Goal: Task Accomplishment & Management: Use online tool/utility

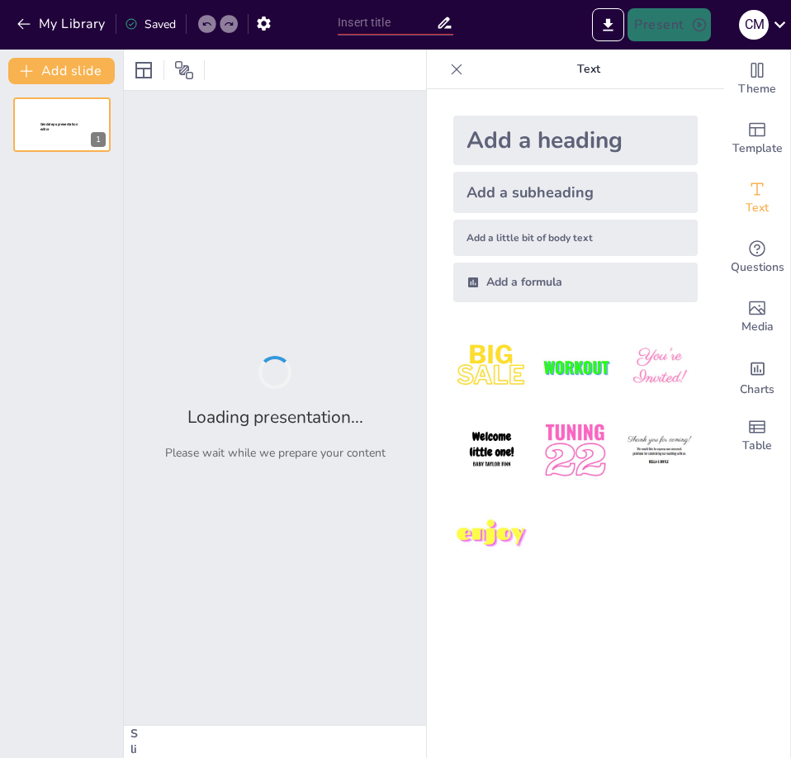
type input "Empowering Engagement: Introduction to the Non-Residential Membership Scheme"
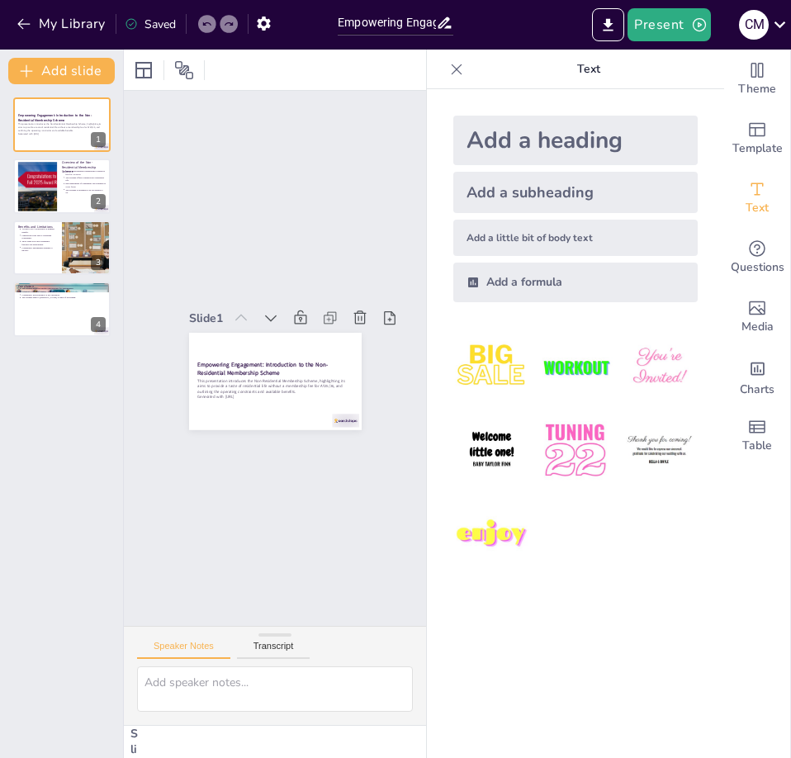
click at [449, 73] on icon at bounding box center [457, 69] width 17 height 17
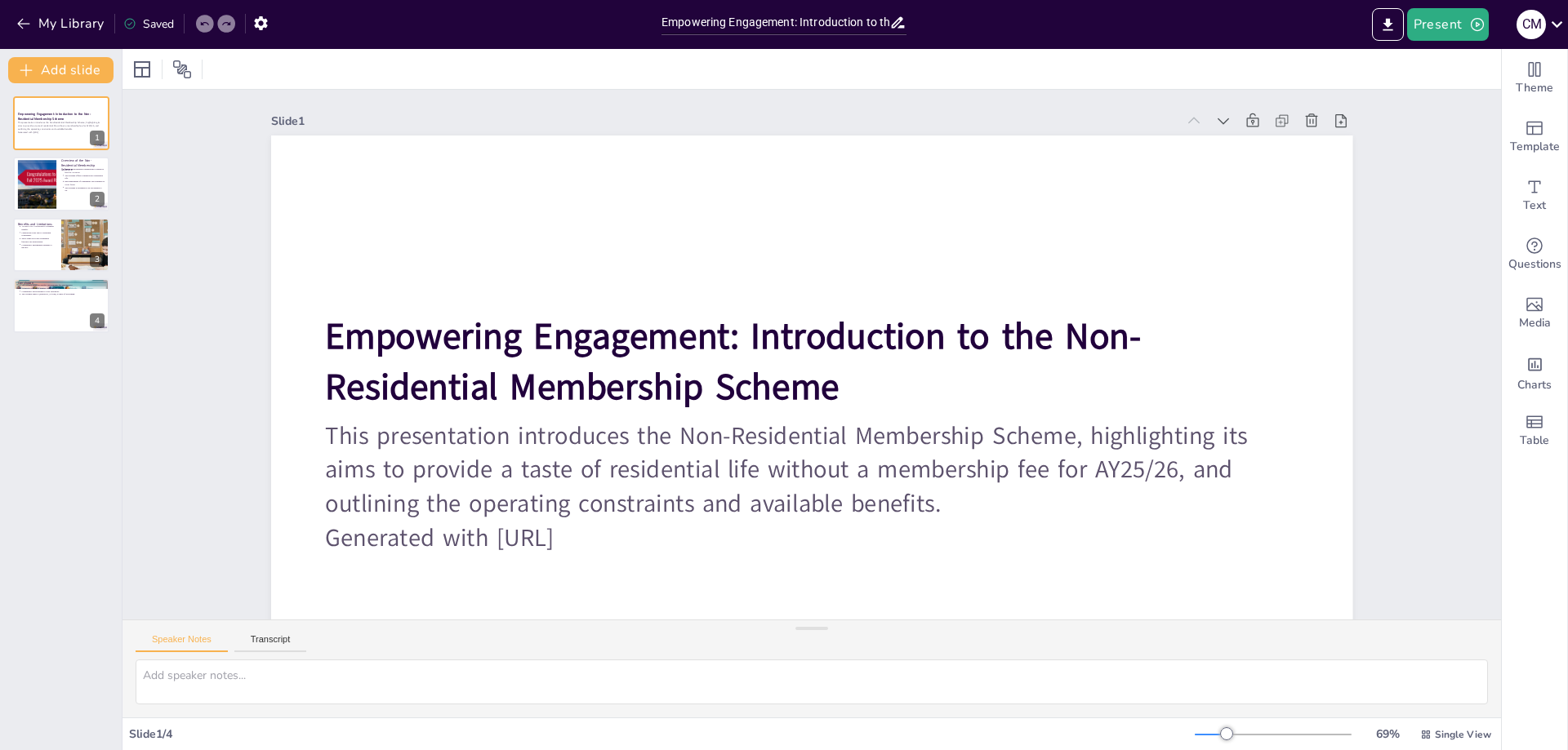
type textarea "The decision to waive the membership fee for the academic year 2025/26 is a str…"
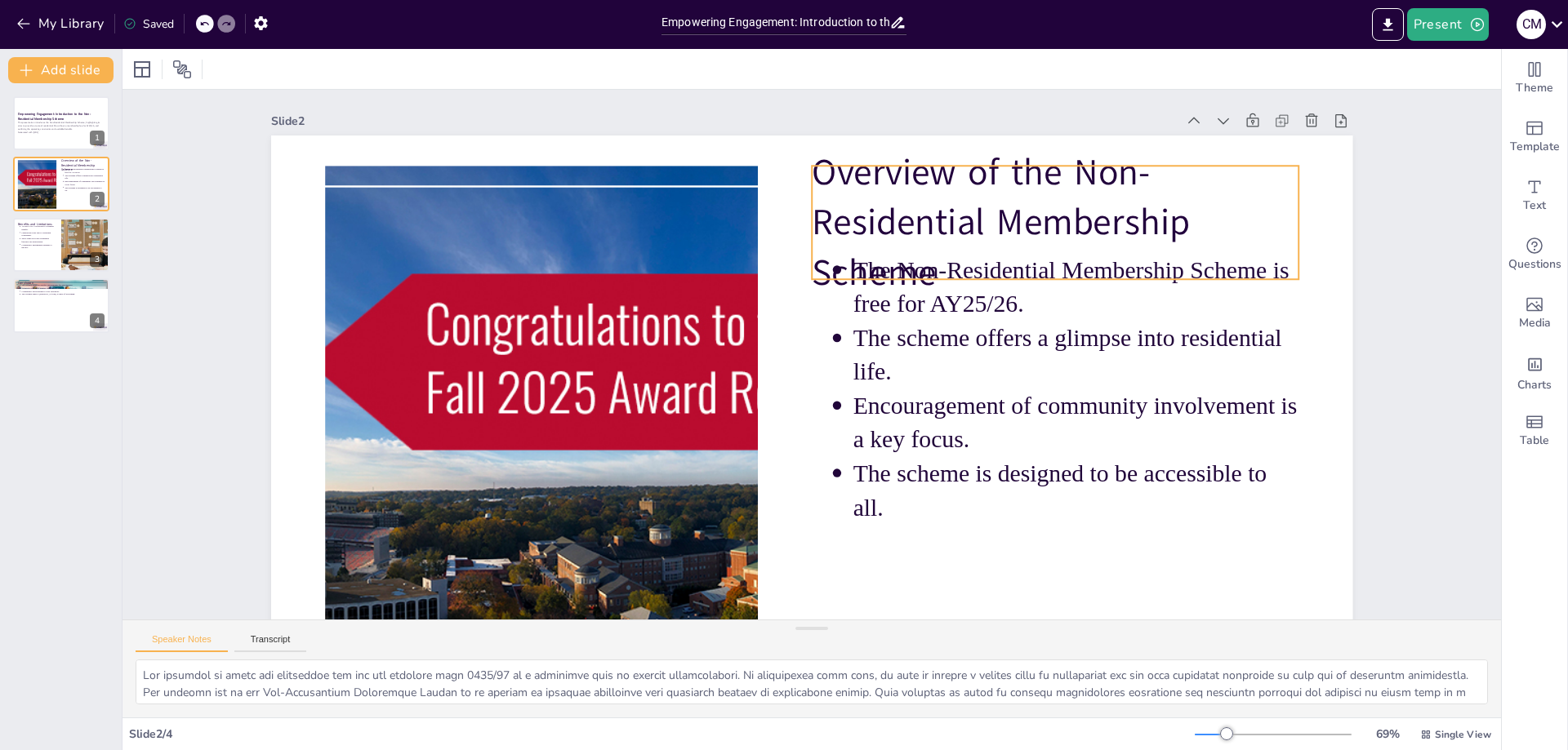
click at [782, 382] on p "Overview of the Non-Residential Membership Scheme" at bounding box center [804, 630] width 375 height 497
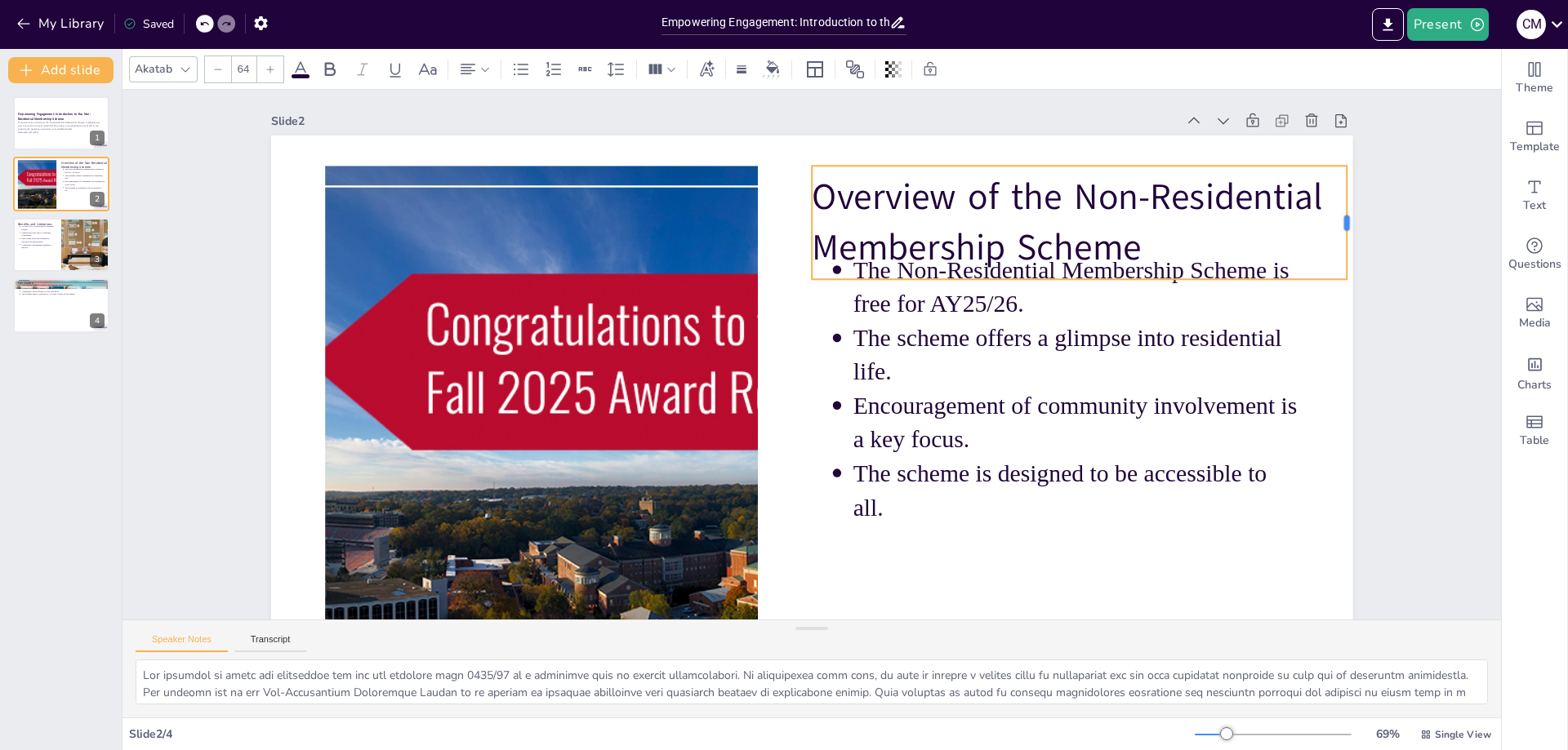
drag, startPoint x: 1287, startPoint y: 225, endPoint x: 1336, endPoint y: 226, distance: 49.0
click at [782, 281] on div at bounding box center [1368, 338] width 37 height 115
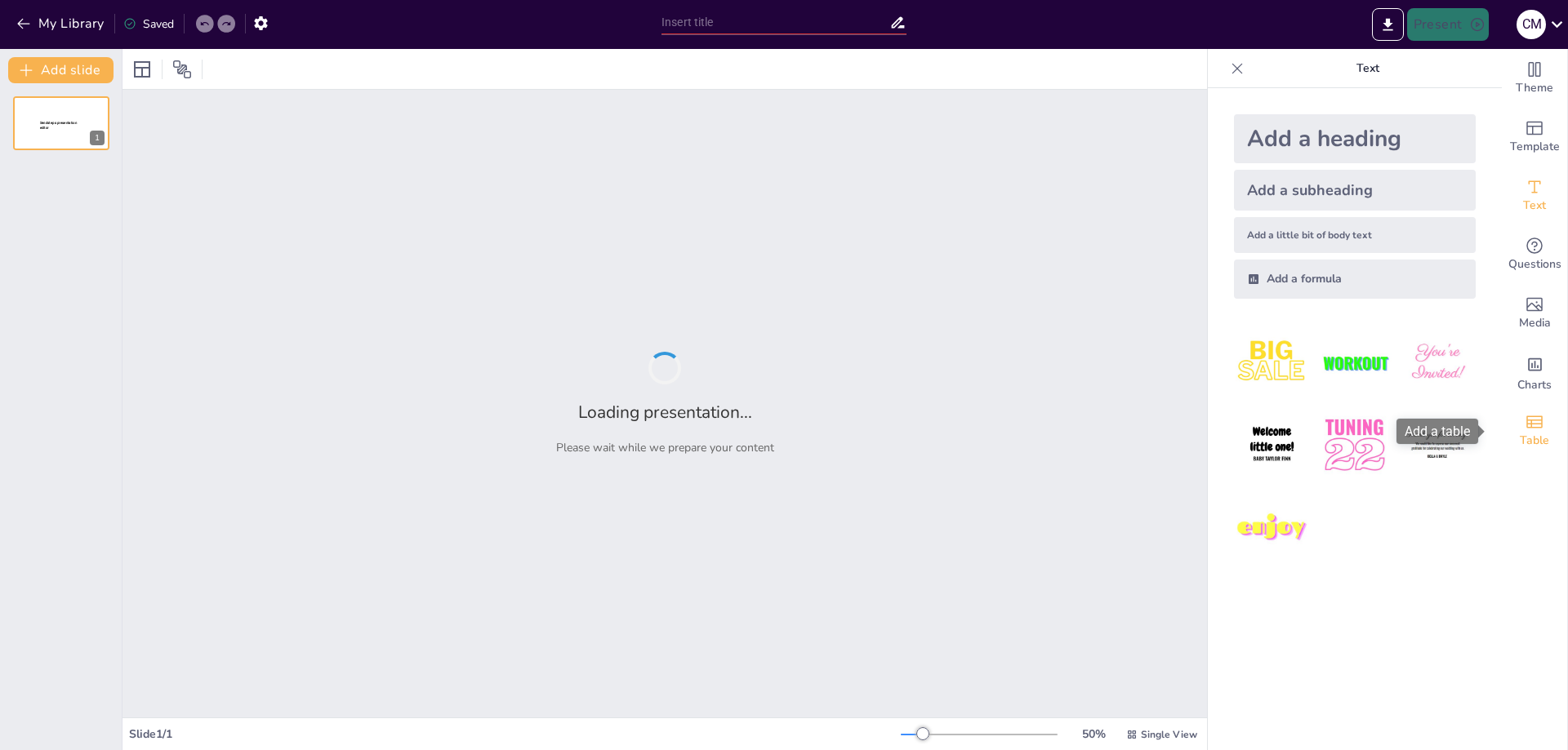
type input "Empowering Engagement: Introduction to the Non-Residential Membership Scheme"
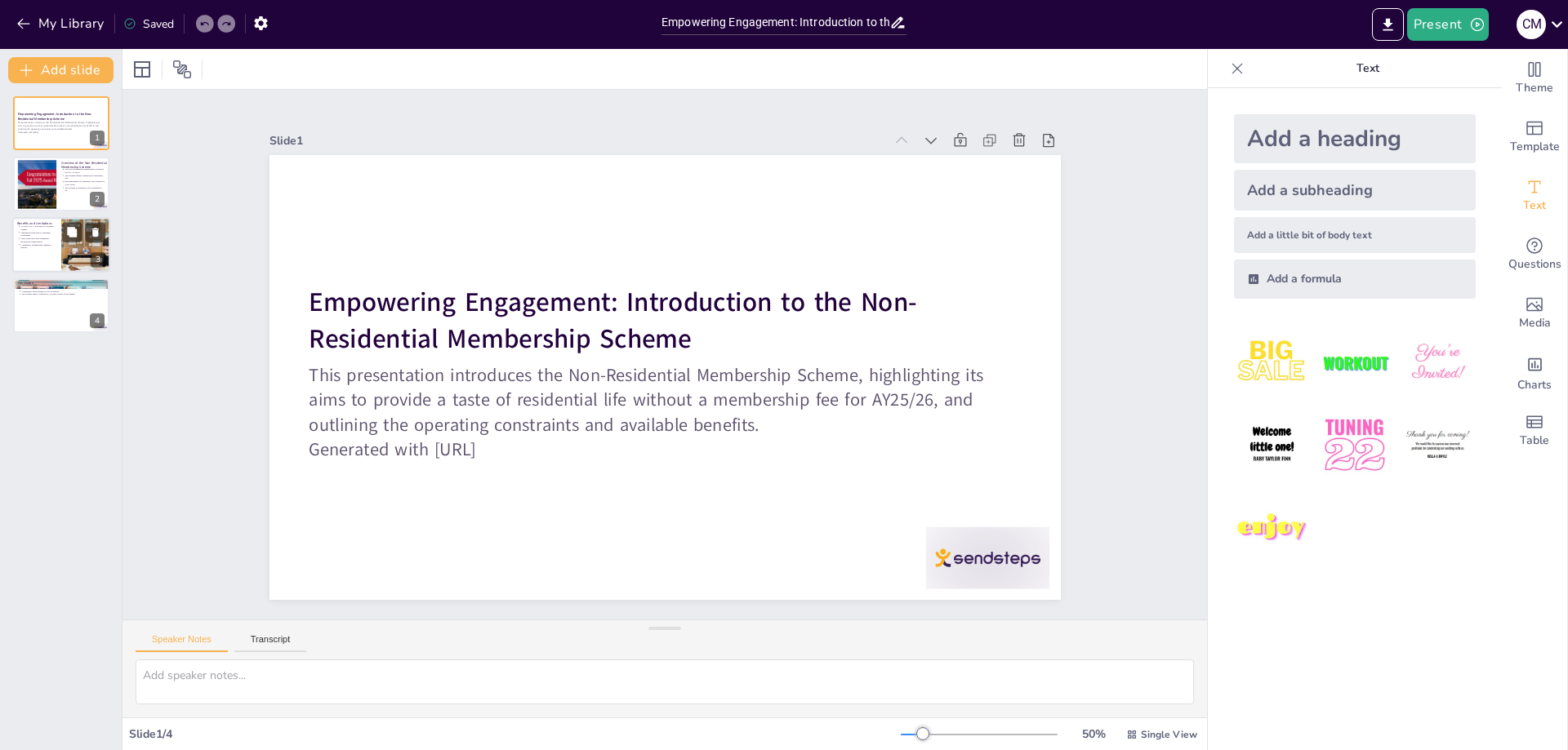
click at [21, 239] on p "Short-term stays and communal facilities are unavailable." at bounding box center [39, 240] width 36 height 7
type textarea "Access to OCA activities is a significant advantage of the Non-Residential Memb…"
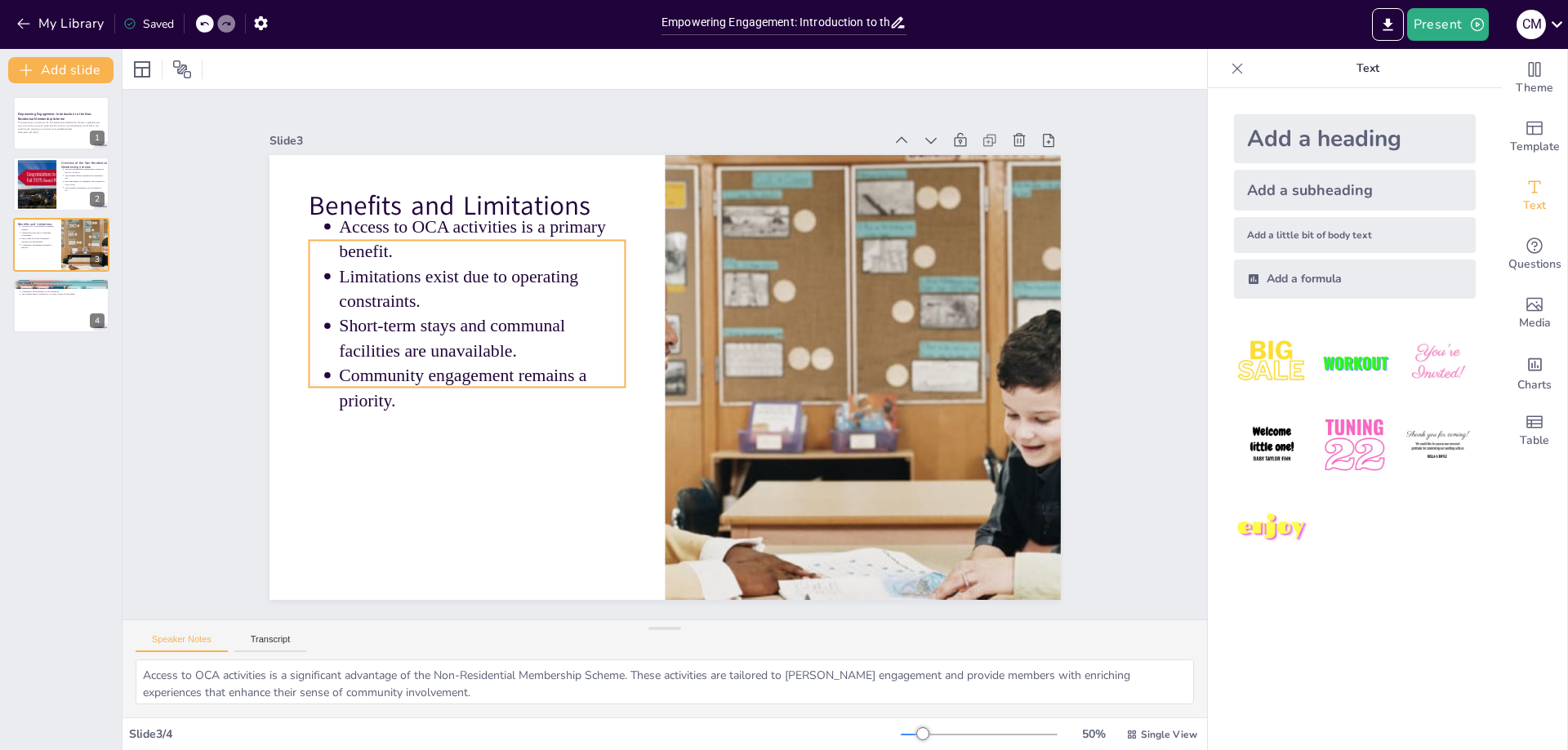
click at [502, 277] on p "Limitations exist due to operating constraints." at bounding box center [500, 252] width 291 height 108
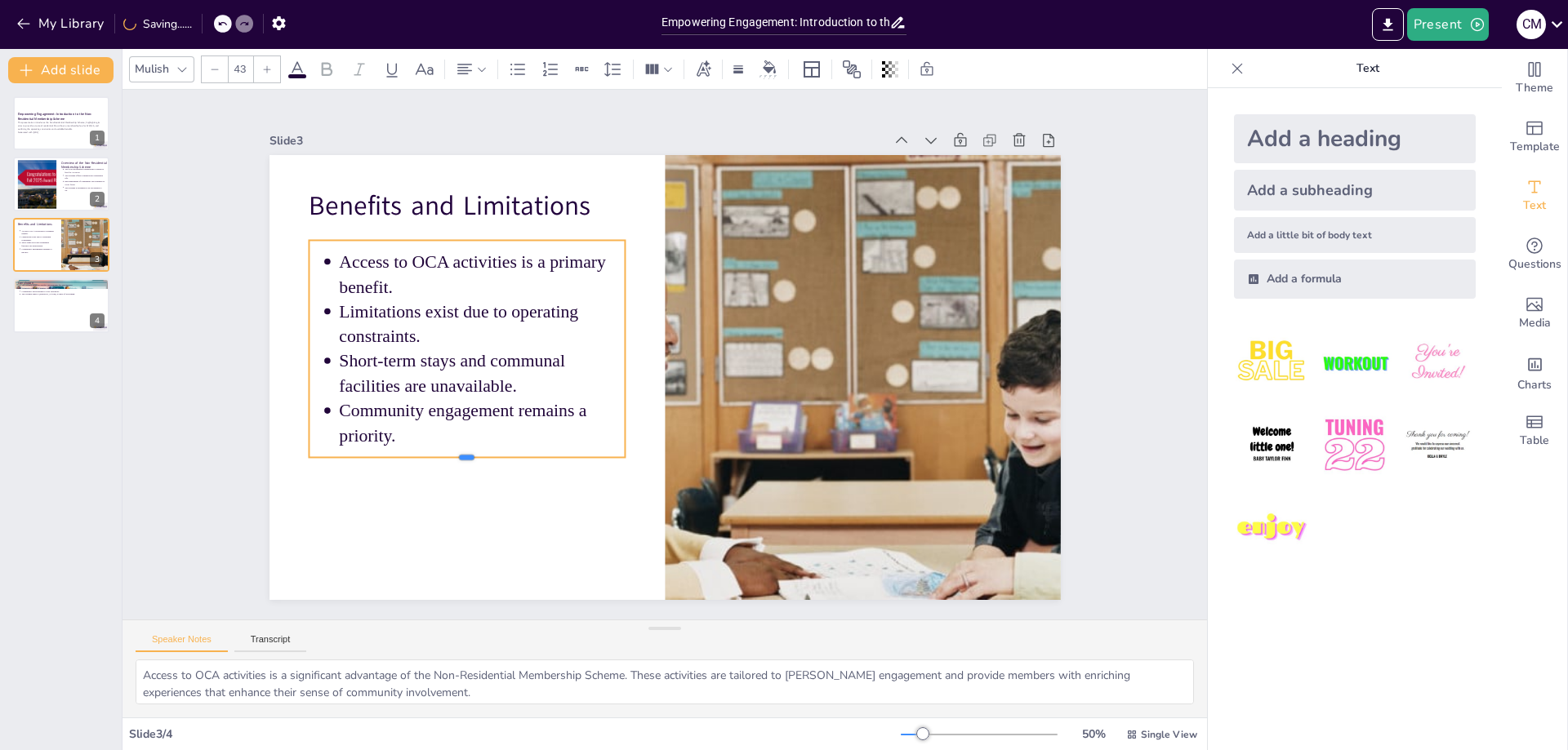
drag, startPoint x: 453, startPoint y: 385, endPoint x: 454, endPoint y: 456, distance: 71.0
click at [454, 458] on div at bounding box center [467, 463] width 317 height 13
